Goal: Contribute content

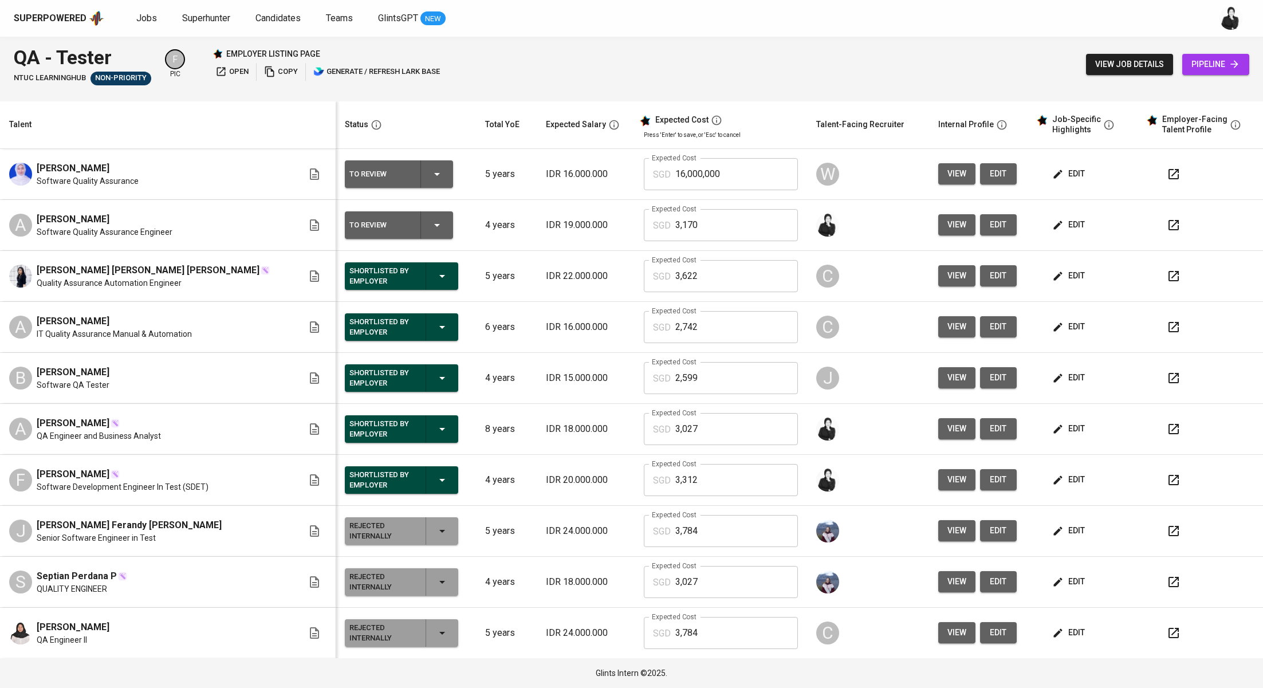
click at [1167, 219] on icon "button" at bounding box center [1174, 225] width 14 height 14
click at [1062, 218] on span "edit" at bounding box center [1070, 225] width 30 height 14
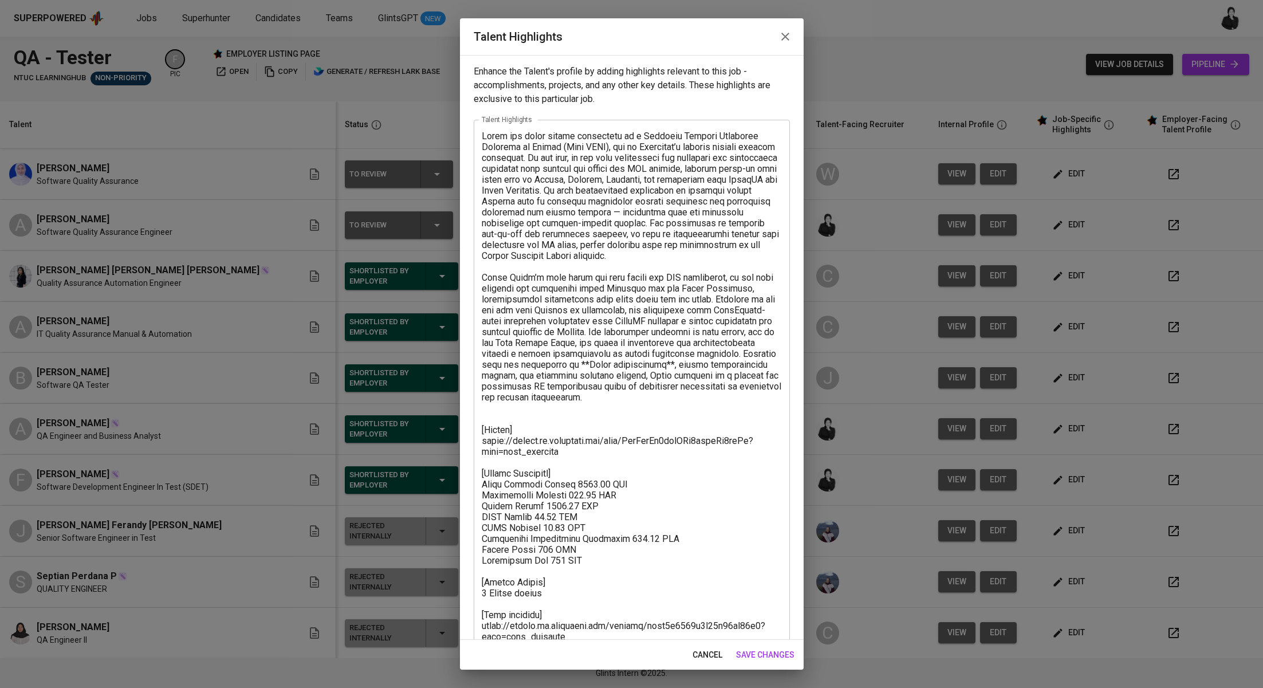
click at [545, 383] on textarea at bounding box center [632, 392] width 300 height 523
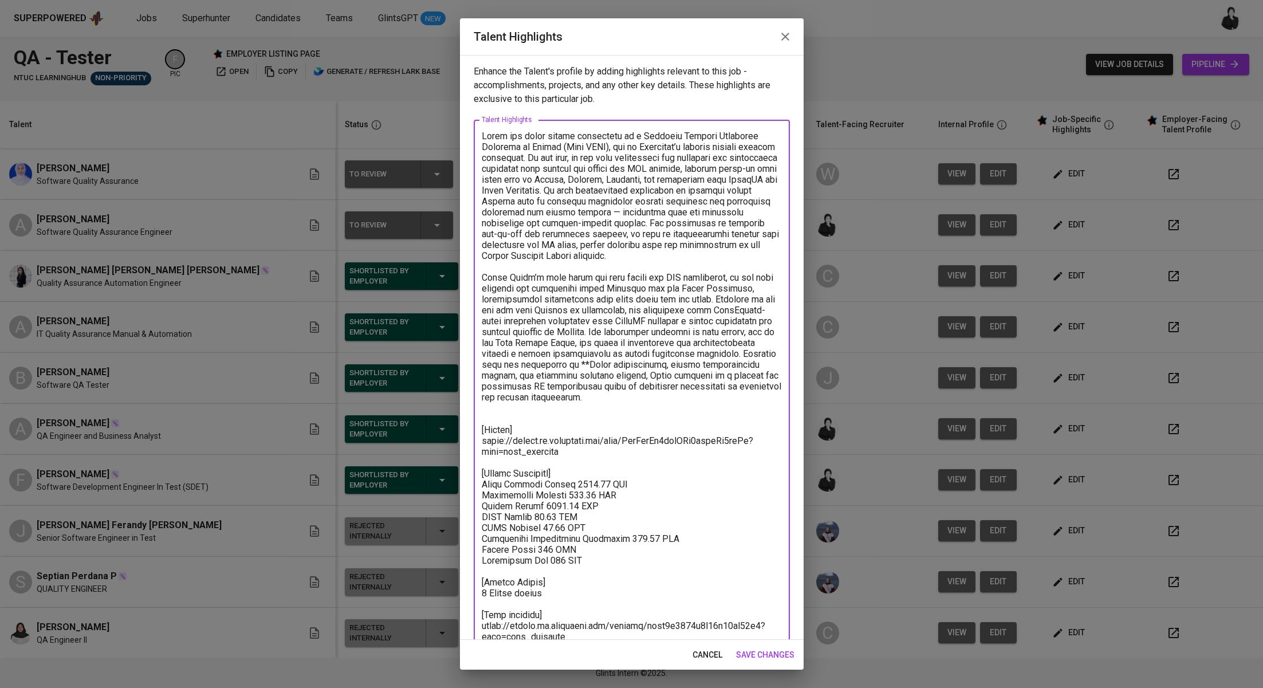
click at [749, 374] on textarea "To enrich screen reader interactions, please activate Accessibility in Grammarl…" at bounding box center [632, 392] width 300 height 523
type textarea "Dhoni has built strong experience as a Software Quality Assurance Engineer at J…"
click at [753, 654] on span "save changes" at bounding box center [765, 655] width 58 height 14
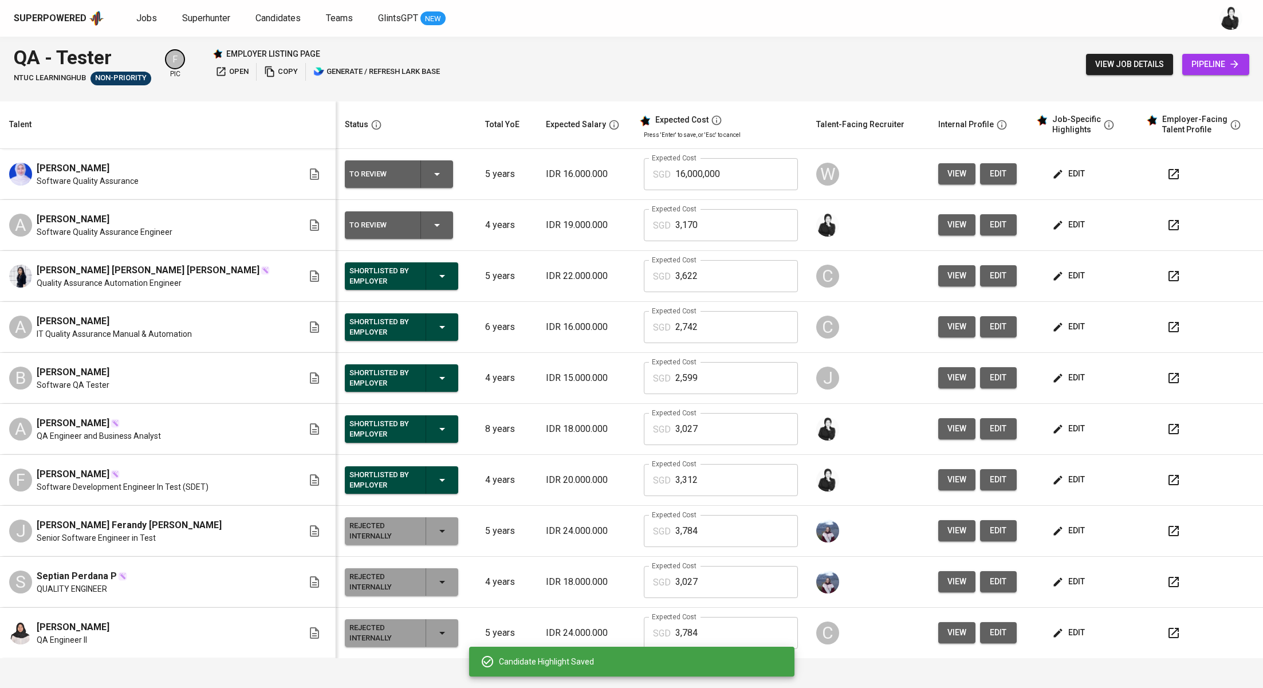
click at [1167, 225] on icon "button" at bounding box center [1174, 225] width 14 height 14
